Goal: Task Accomplishment & Management: Use online tool/utility

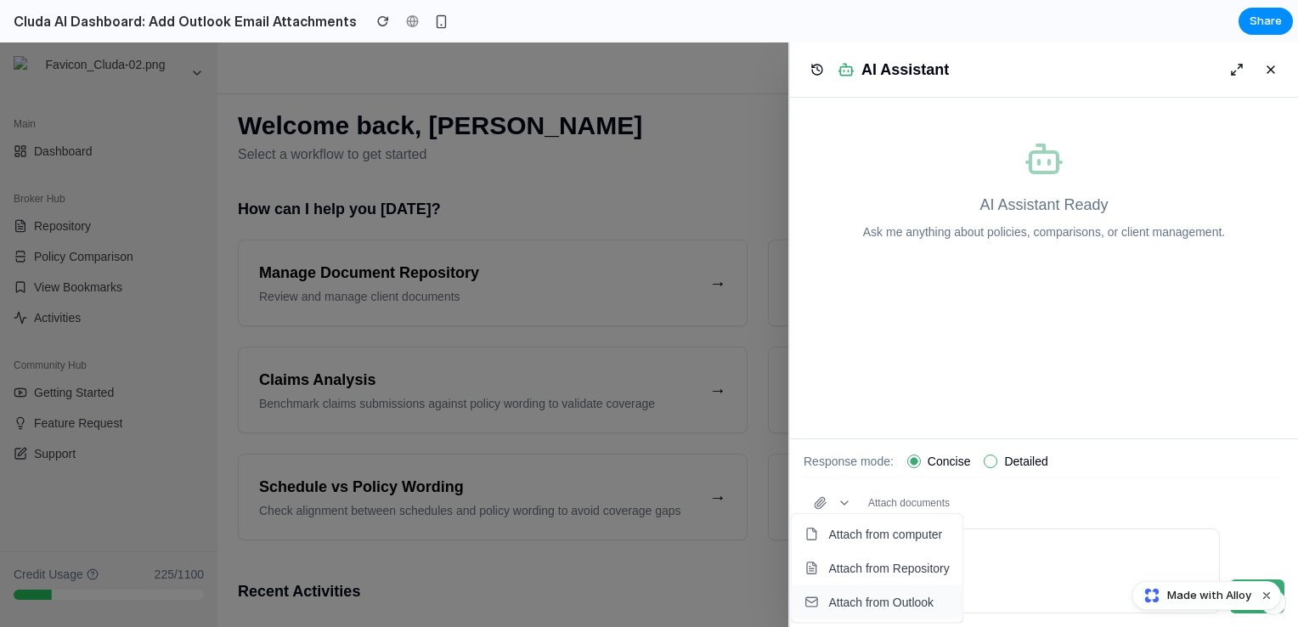
click at [901, 596] on span "Attach from Outlook" at bounding box center [880, 602] width 105 height 17
click at [827, 502] on button "button" at bounding box center [833, 503] width 58 height 31
click at [877, 572] on span "Attach from Repository" at bounding box center [888, 568] width 121 height 17
click at [826, 508] on button "button" at bounding box center [833, 503] width 58 height 31
click at [858, 602] on span "Attach from Outlook" at bounding box center [880, 602] width 105 height 17
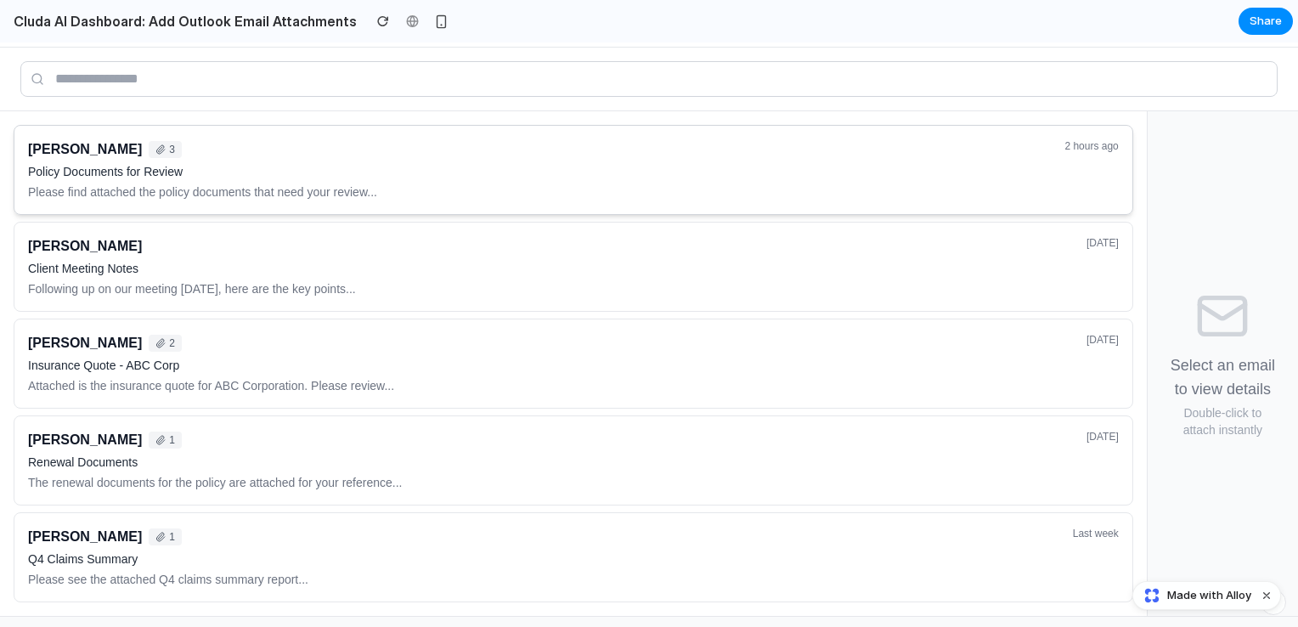
click at [633, 178] on p "Policy Documents for Review" at bounding box center [541, 171] width 1026 height 17
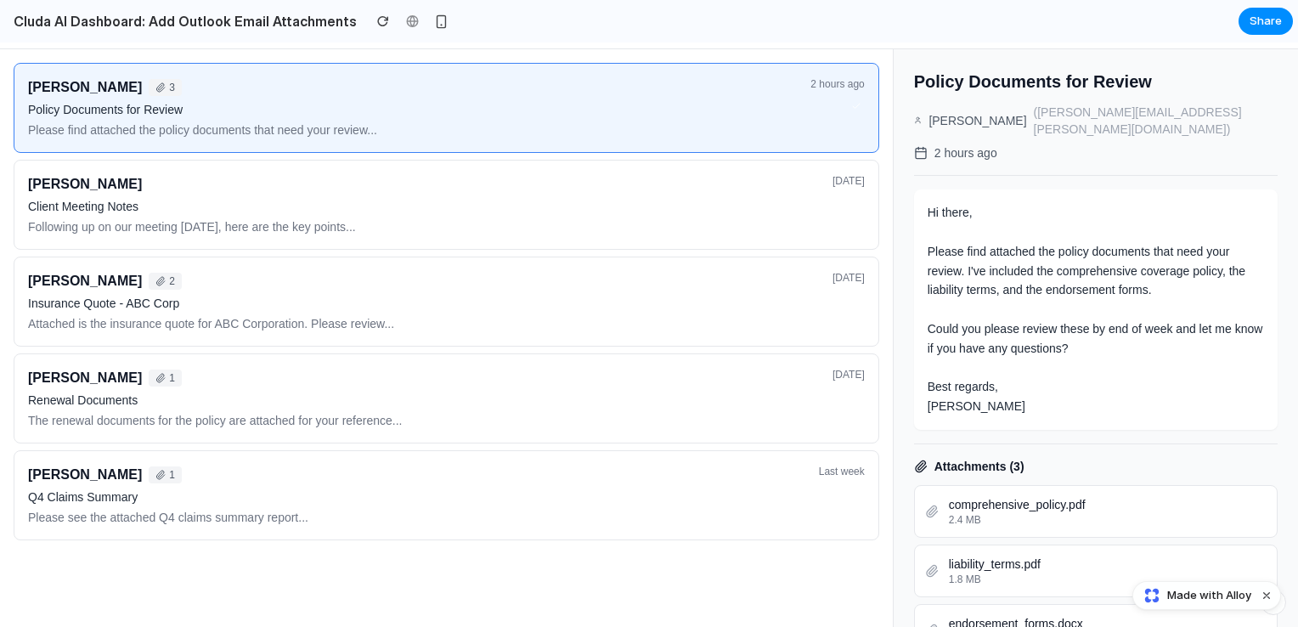
click at [572, 359] on div "John Smith 3 Policy Documents for Review Please find attached the policy docume…" at bounding box center [447, 302] width 866 height 478
click at [591, 266] on button "Mike Davis 2 Insurance Quote - ABC Corp Attached is the insurance quote for ABC…" at bounding box center [447, 302] width 866 height 90
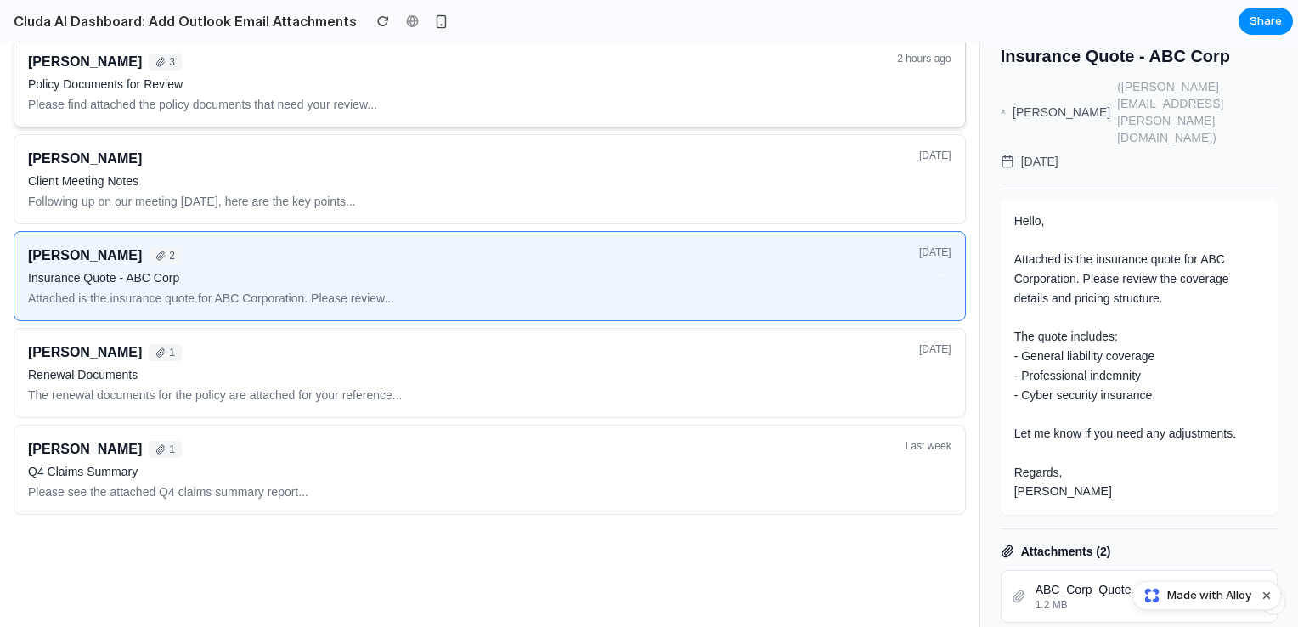
click at [688, 93] on p "Policy Documents for Review" at bounding box center [457, 84] width 859 height 17
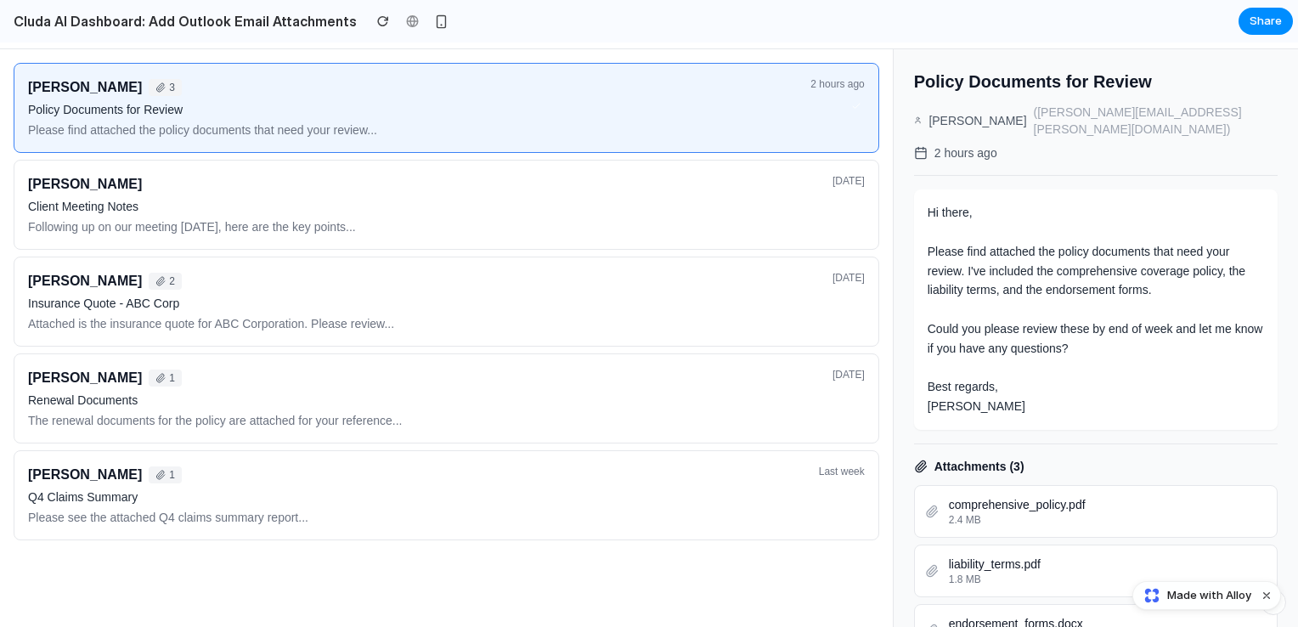
scroll to position [7, 0]
click at [314, 189] on div "[PERSON_NAME]" at bounding box center [425, 184] width 794 height 20
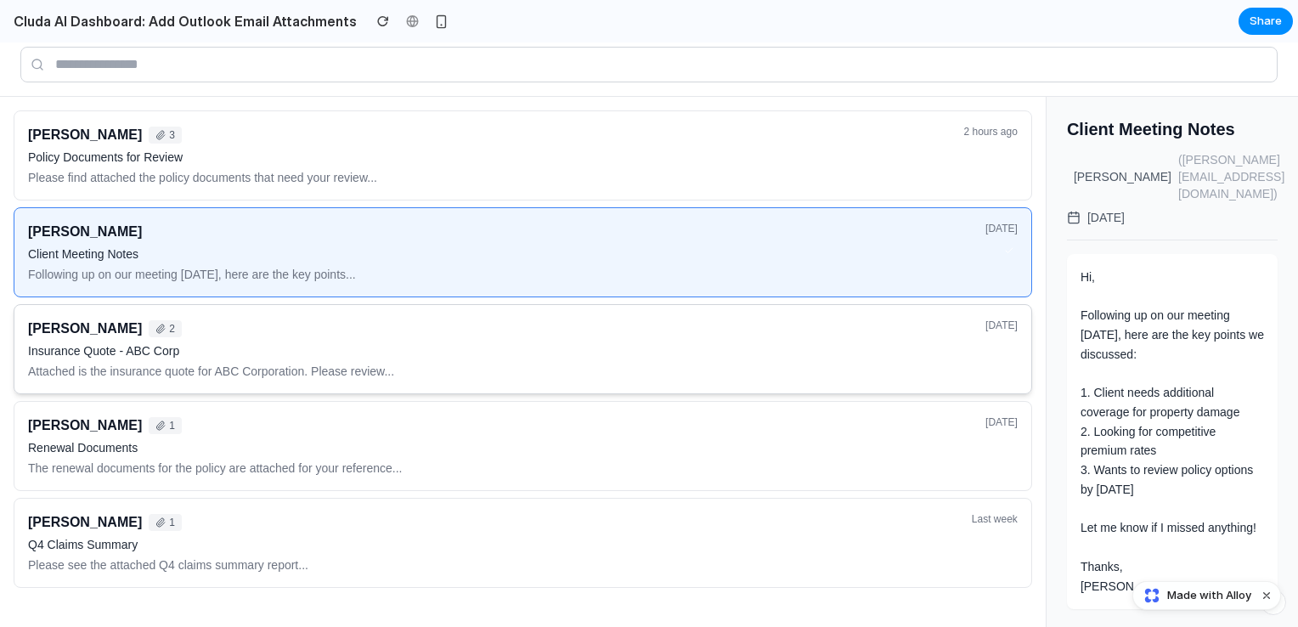
click at [376, 353] on p "Insurance Quote - ABC Corp" at bounding box center [501, 350] width 947 height 17
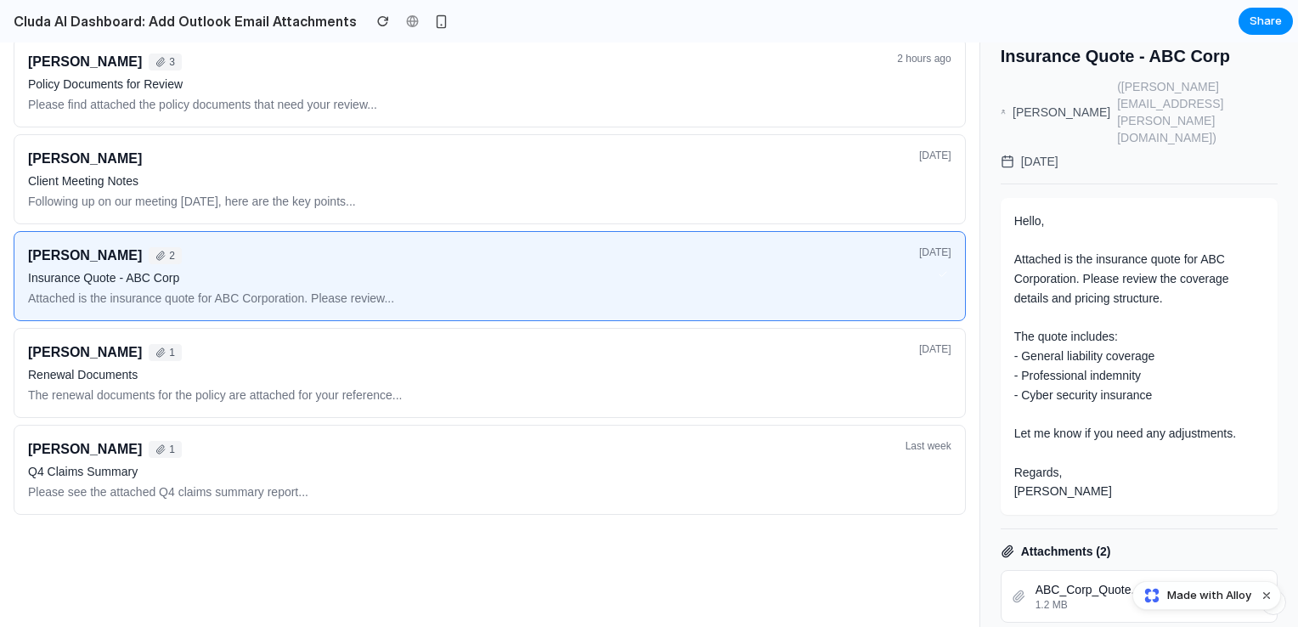
click at [61, 25] on h2 "Cluda AI Dashboard: Add Outlook Email Attachments" at bounding box center [182, 21] width 350 height 20
drag, startPoint x: 204, startPoint y: 505, endPoint x: 212, endPoint y: 501, distance: 9.2
click at [204, 500] on div "Robert Brown 1 Q4 Claims Summary Please see the attached Q4 claims summary repo…" at bounding box center [462, 469] width 868 height 61
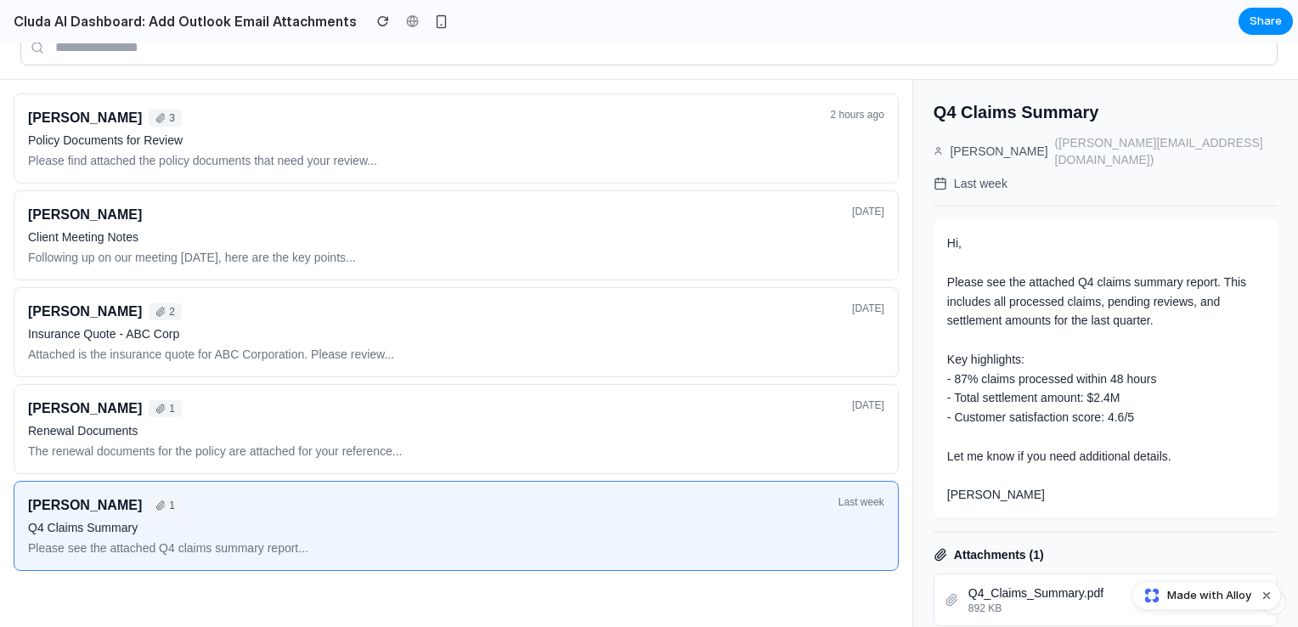
scroll to position [0, 0]
click at [203, 128] on div "John Smith 3" at bounding box center [424, 118] width 792 height 20
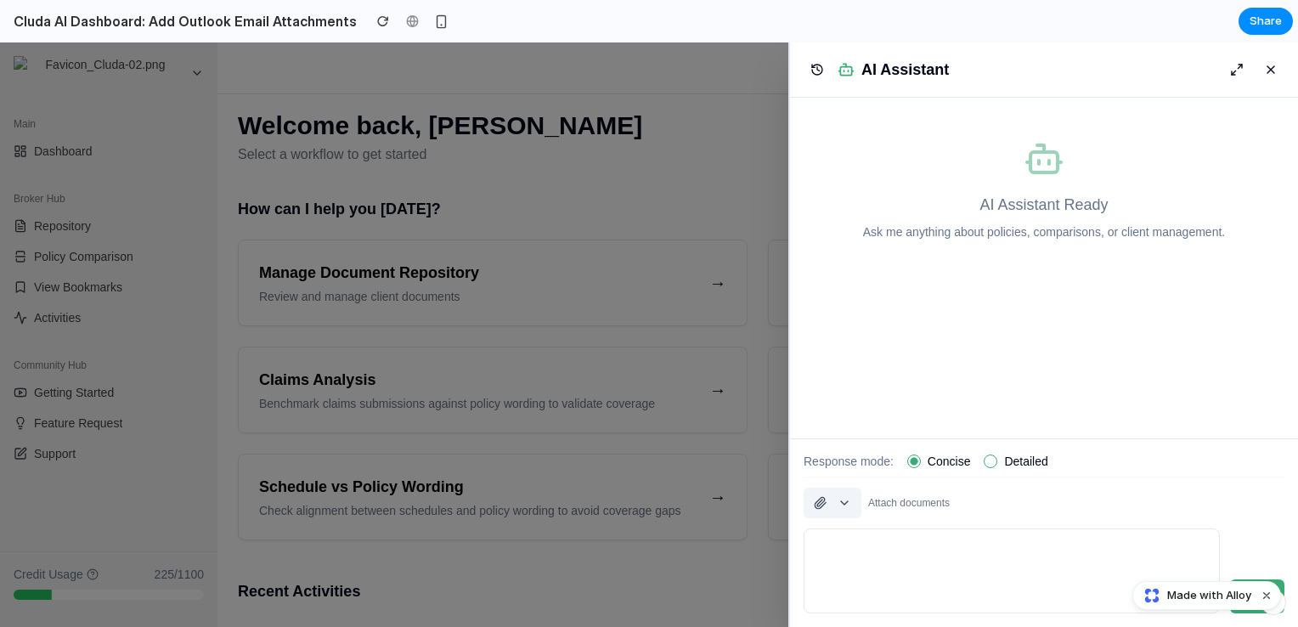
click at [834, 503] on button "button" at bounding box center [833, 503] width 58 height 31
click at [879, 602] on span "Attach from Outlook" at bounding box center [880, 602] width 105 height 17
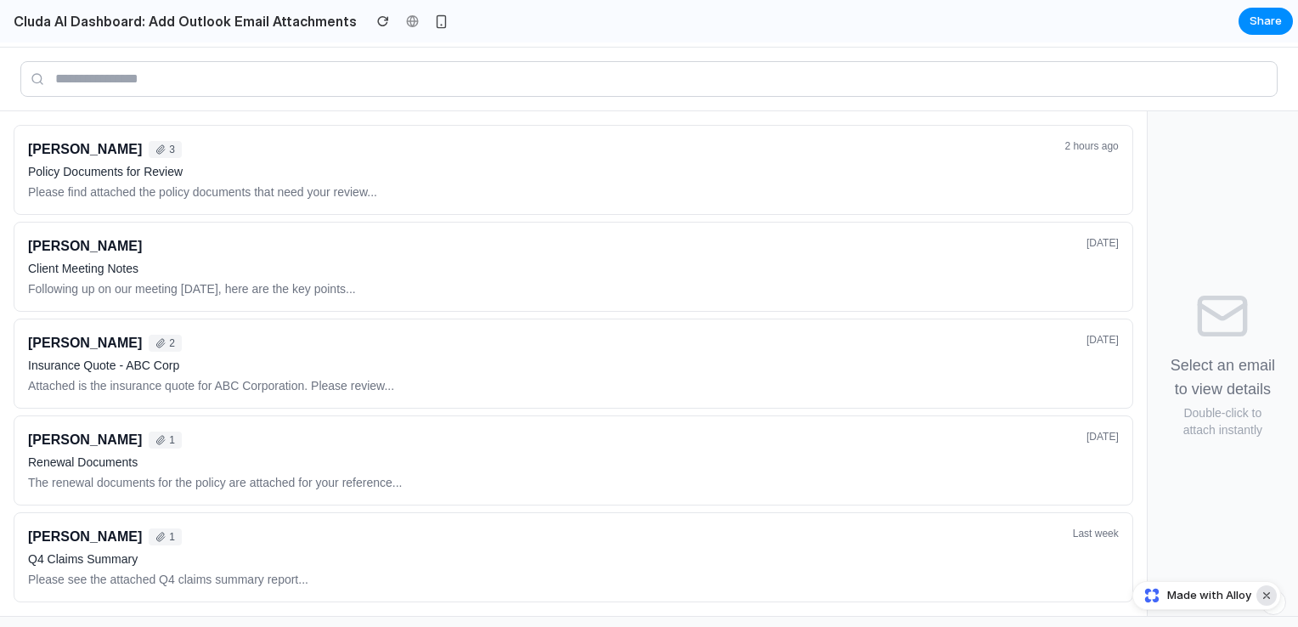
click at [1264, 595] on button "Dismiss watermark" at bounding box center [1267, 595] width 20 height 20
click at [1129, 99] on div at bounding box center [649, 80] width 1298 height 64
